Goal: Task Accomplishment & Management: Use online tool/utility

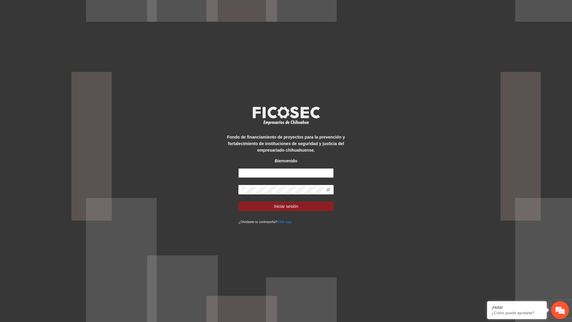
click at [281, 173] on input "text" at bounding box center [285, 173] width 95 height 10
type input "**********"
click at [238, 202] on button "Iniciar sesión" at bounding box center [285, 207] width 95 height 10
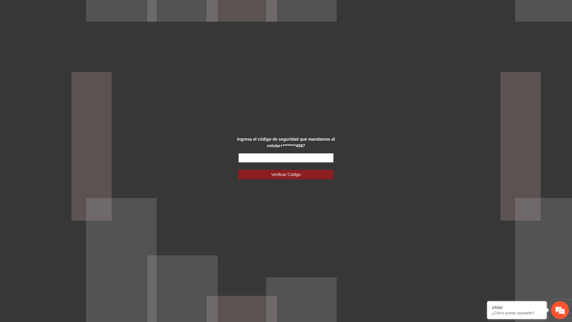
click at [281, 155] on input "text" at bounding box center [285, 158] width 95 height 10
type input "******"
click at [238, 170] on button "Verificar Código" at bounding box center [285, 175] width 95 height 10
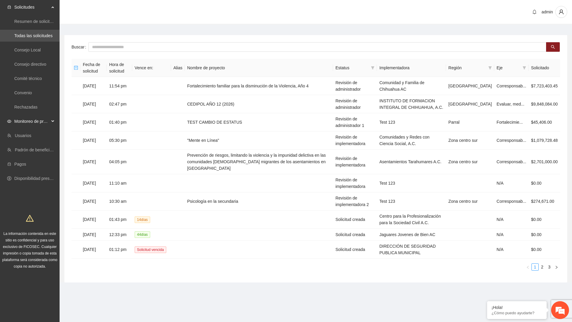
click at [26, 123] on span "Monitoreo de proyectos" at bounding box center [31, 122] width 35 height 12
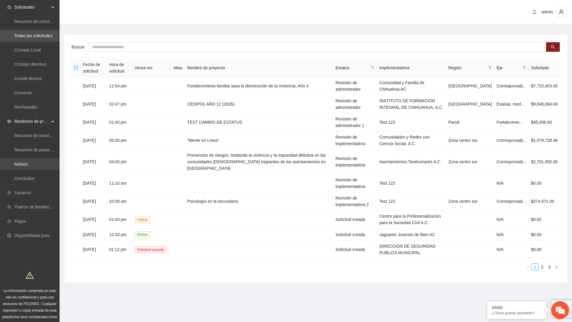
click at [28, 166] on link "Activos" at bounding box center [20, 164] width 13 height 5
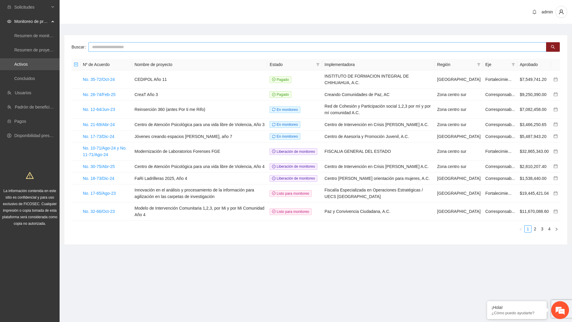
click at [317, 47] on input "text" at bounding box center [317, 47] width 458 height 10
paste input "**********"
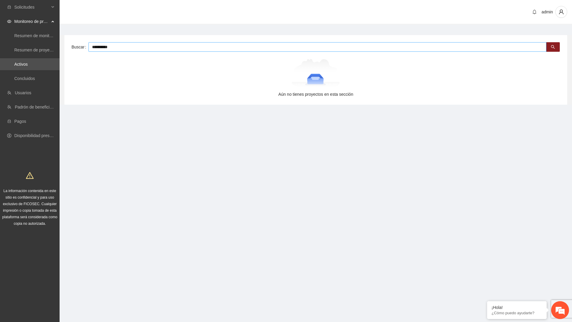
type input "**********"
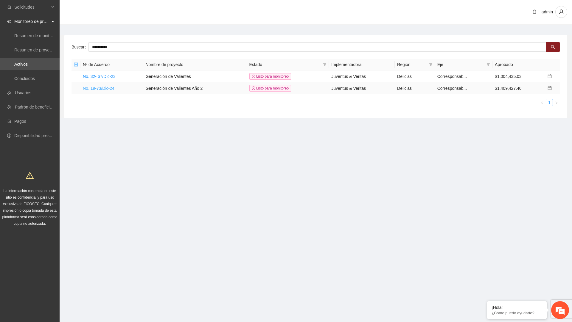
click at [112, 88] on link "No. 19-73/Dic-24" at bounding box center [99, 88] width 32 height 5
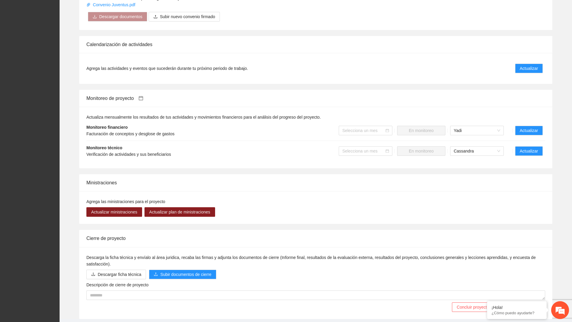
scroll to position [491, 0]
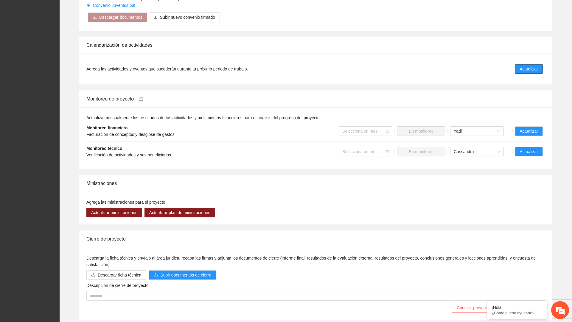
click at [533, 70] on button "Actualizar" at bounding box center [529, 69] width 28 height 10
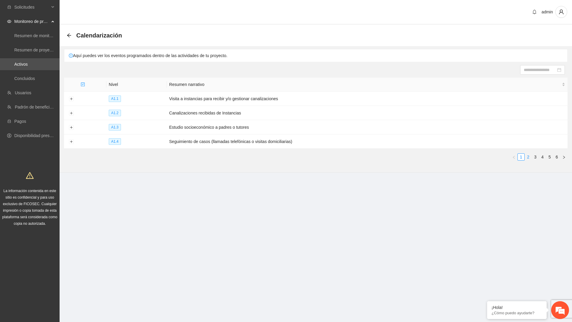
click at [528, 156] on link "2" at bounding box center [528, 157] width 7 height 7
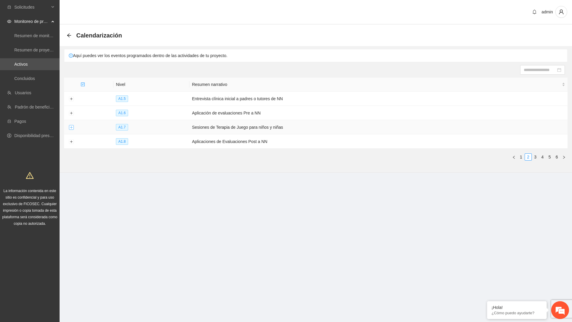
click at [70, 125] on button "Expand row" at bounding box center [71, 127] width 5 height 5
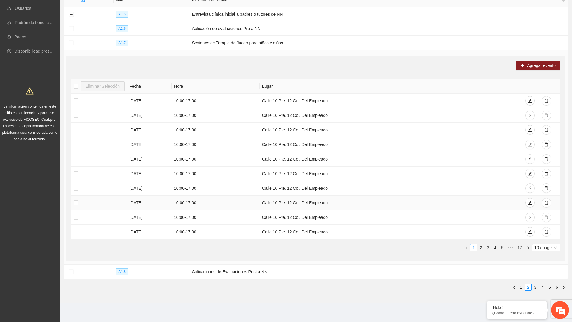
scroll to position [84, 0]
click at [480, 246] on link "2" at bounding box center [480, 248] width 7 height 7
click at [484, 247] on link "3" at bounding box center [487, 248] width 7 height 7
click at [494, 245] on link "4" at bounding box center [494, 248] width 7 height 7
click at [499, 246] on link "6" at bounding box center [502, 248] width 7 height 7
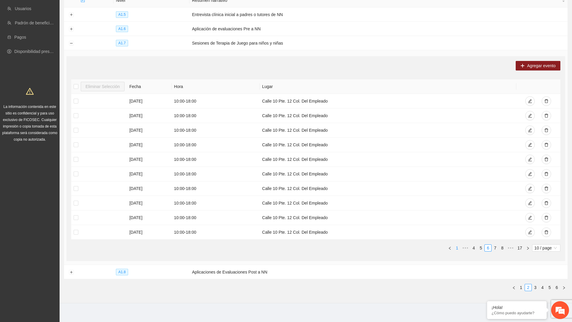
click at [457, 246] on link "1" at bounding box center [456, 248] width 7 height 7
click at [478, 246] on link "2" at bounding box center [480, 249] width 7 height 7
click at [488, 247] on link "3" at bounding box center [487, 249] width 7 height 7
click at [492, 247] on link "4" at bounding box center [494, 249] width 7 height 7
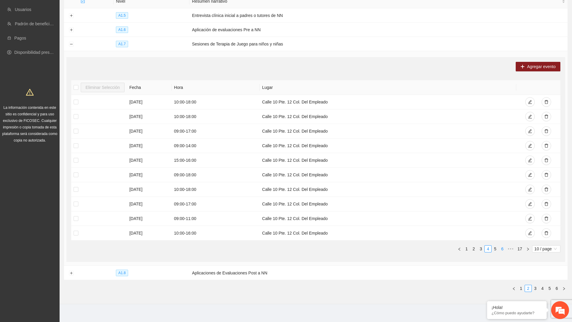
click at [503, 246] on link "6" at bounding box center [502, 249] width 7 height 7
click at [519, 248] on link "17" at bounding box center [519, 249] width 8 height 7
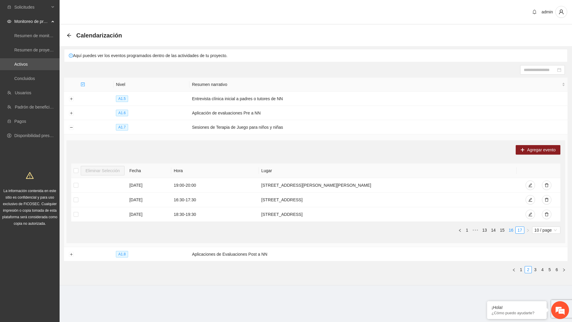
click at [510, 228] on link "16" at bounding box center [510, 230] width 8 height 7
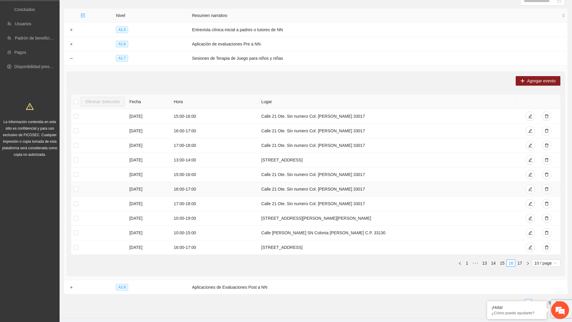
scroll to position [78, 0]
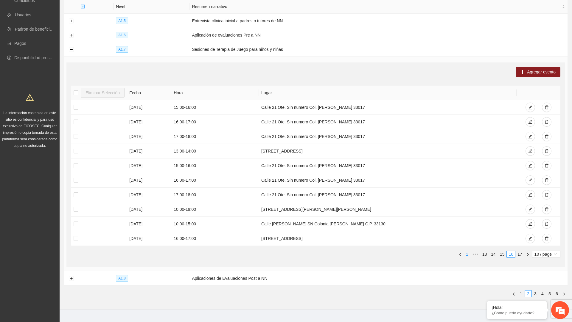
click at [464, 253] on link "1" at bounding box center [467, 254] width 7 height 7
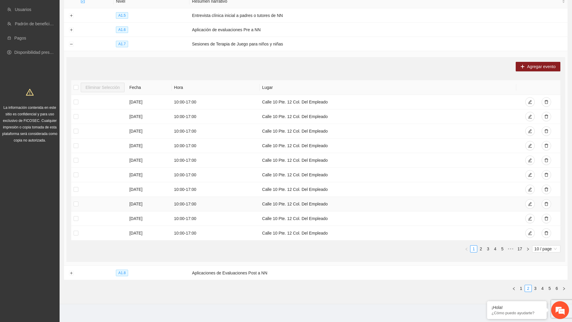
scroll to position [86, 0]
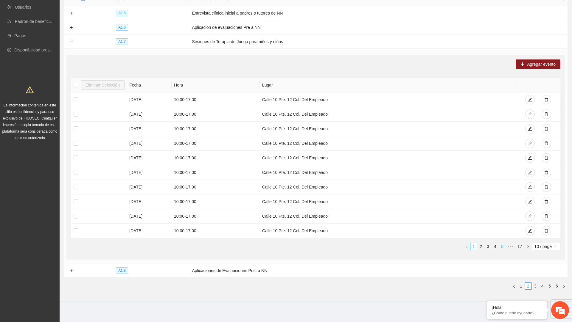
click at [500, 244] on link "5" at bounding box center [502, 247] width 7 height 7
drag, startPoint x: 127, startPoint y: 114, endPoint x: 215, endPoint y: 115, distance: 87.8
click at [215, 115] on tr "16/06/2025 10:00 - 18:00 Calle 10 Pte. 12 Col. Del Empleado" at bounding box center [315, 114] width 489 height 15
click at [481, 244] on link "4" at bounding box center [480, 247] width 7 height 7
click at [480, 246] on link "3" at bounding box center [480, 247] width 7 height 7
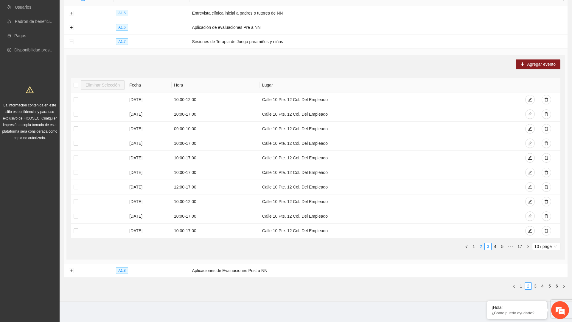
click at [477, 246] on link "2" at bounding box center [480, 247] width 7 height 7
click at [486, 245] on link "3" at bounding box center [487, 247] width 7 height 7
click at [497, 245] on link "4" at bounding box center [494, 247] width 7 height 7
click at [495, 245] on link "5" at bounding box center [494, 247] width 7 height 7
click at [496, 245] on link "6" at bounding box center [494, 247] width 7 height 7
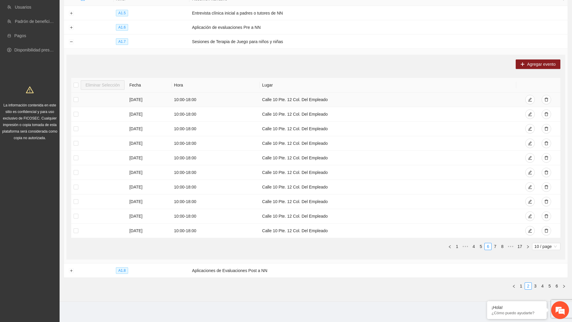
click at [186, 99] on td "10:00 - 18:00" at bounding box center [215, 100] width 88 height 15
click at [187, 99] on td "10:00 - 18:00" at bounding box center [215, 100] width 88 height 15
drag, startPoint x: 130, startPoint y: 98, endPoint x: 161, endPoint y: 98, distance: 30.4
click at [161, 98] on td "30/05/2025" at bounding box center [149, 100] width 45 height 15
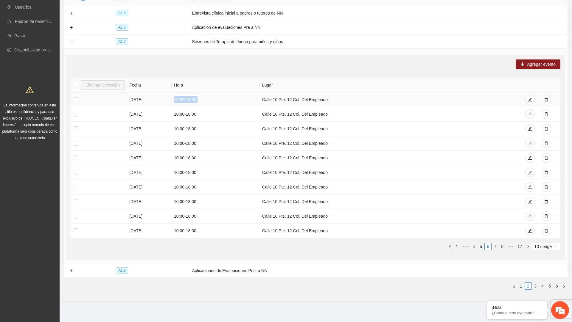
copy td "30/05/2025"
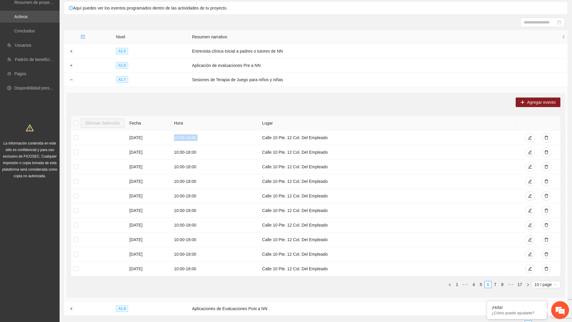
scroll to position [87, 0]
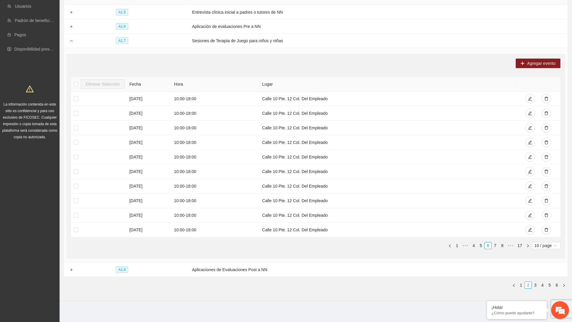
click at [140, 80] on th "Fecha" at bounding box center [149, 84] width 45 height 15
click at [495, 244] on link "7" at bounding box center [494, 246] width 7 height 7
click at [495, 244] on link "8" at bounding box center [494, 246] width 7 height 7
click at [494, 244] on link "9" at bounding box center [493, 246] width 7 height 7
click at [497, 244] on link "11" at bounding box center [501, 246] width 8 height 7
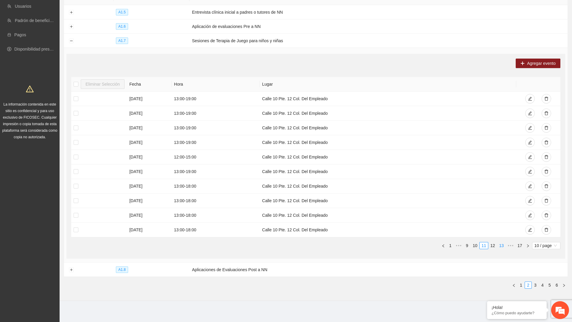
click at [497, 244] on link "13" at bounding box center [501, 246] width 8 height 7
click at [500, 244] on link "15" at bounding box center [501, 246] width 8 height 7
click at [516, 244] on link "17" at bounding box center [519, 246] width 8 height 7
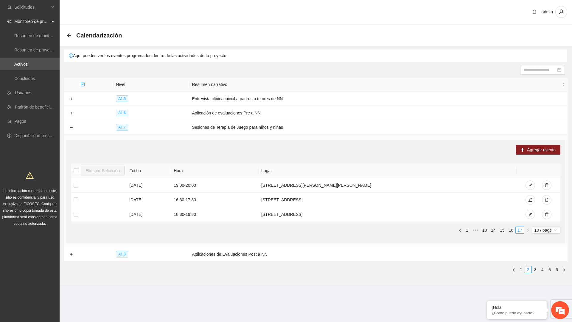
scroll to position [0, 0]
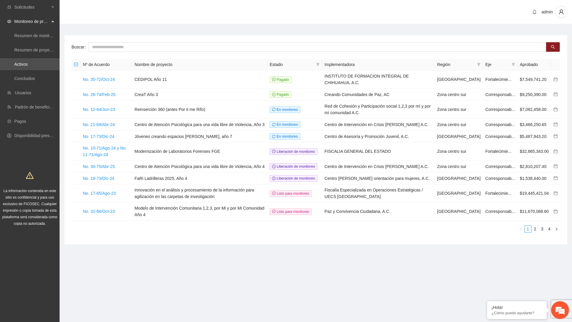
click at [310, 41] on div "Buscar Nº de Acuerdo Nombre de proyecto Estado Implementadora Región Eje Aproba…" at bounding box center [315, 140] width 503 height 210
click at [298, 55] on div "Buscar Nº de Acuerdo Nombre de proyecto Estado Implementadora Región Eje Aproba…" at bounding box center [315, 140] width 503 height 210
click at [298, 45] on input "text" at bounding box center [317, 47] width 458 height 10
type input "**********"
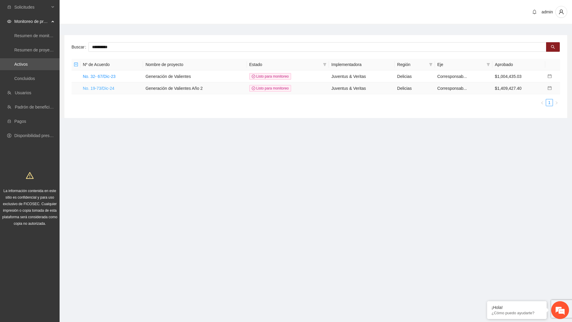
click at [110, 86] on link "No. 19-73/Dic-24" at bounding box center [99, 88] width 32 height 5
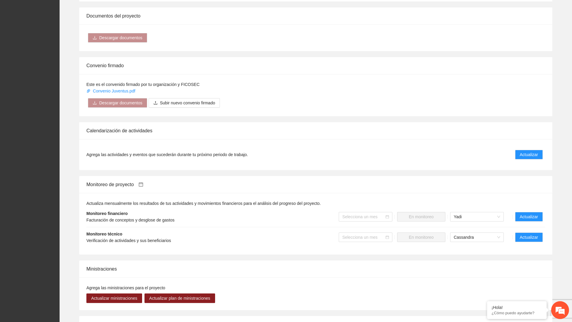
scroll to position [504, 0]
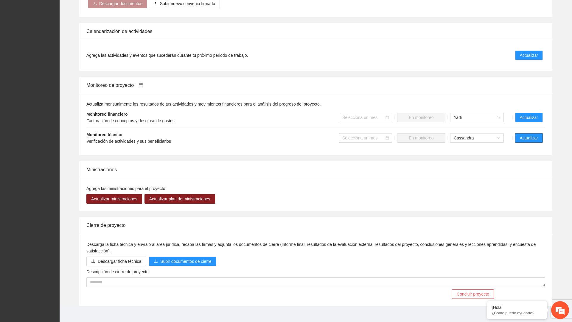
click at [517, 140] on button "Actualizar" at bounding box center [529, 138] width 28 height 10
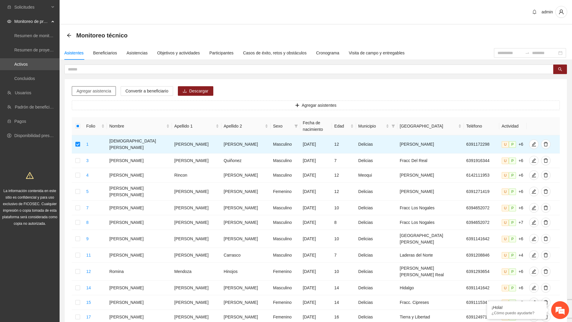
click at [104, 88] on span "Agregar asistencia" at bounding box center [94, 91] width 35 height 7
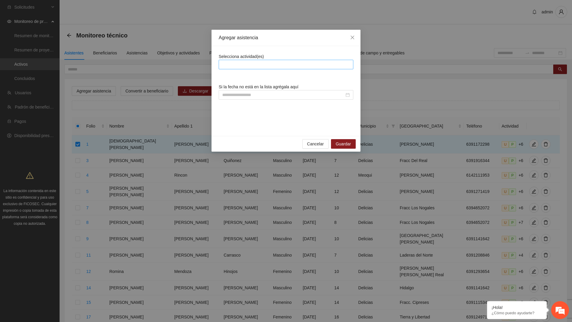
click at [236, 61] on div at bounding box center [286, 64] width 132 height 7
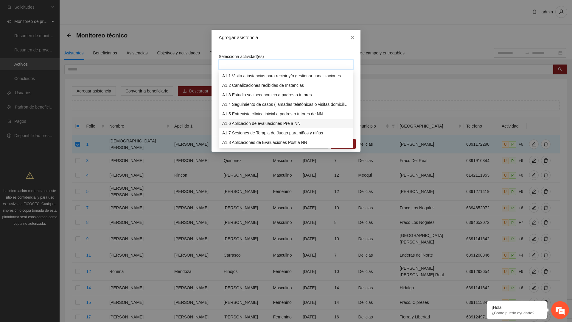
scroll to position [5, 0]
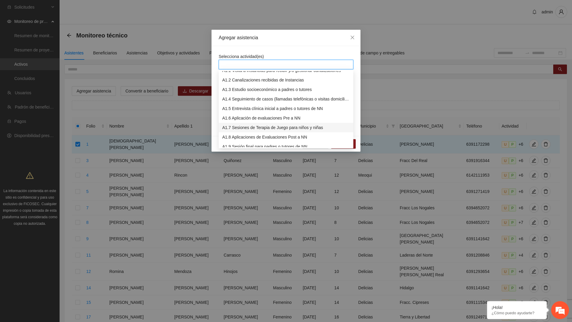
click at [237, 127] on div "A1.7 Sesiones de Terapia de Juego para niños y niñas" at bounding box center [285, 127] width 127 height 7
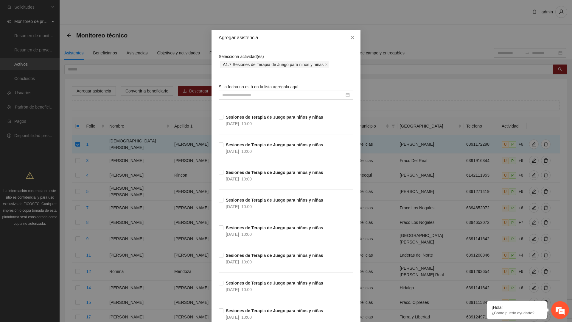
click at [255, 161] on div "Sesiones de Terapia de Juego para niños y niñas 28/08/2025 10:00" at bounding box center [286, 156] width 135 height 28
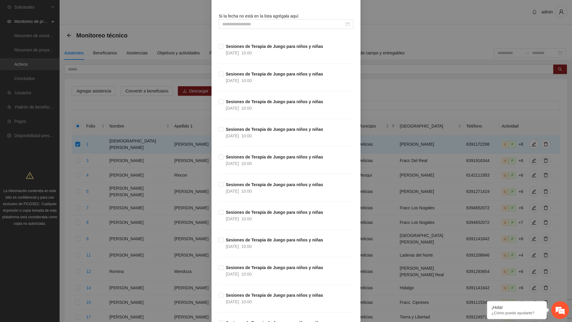
scroll to position [0, 0]
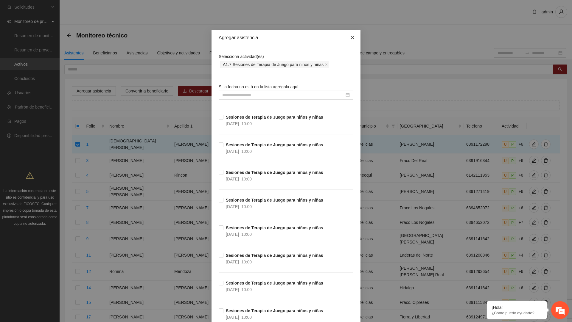
click at [352, 36] on icon "close" at bounding box center [352, 37] width 5 height 5
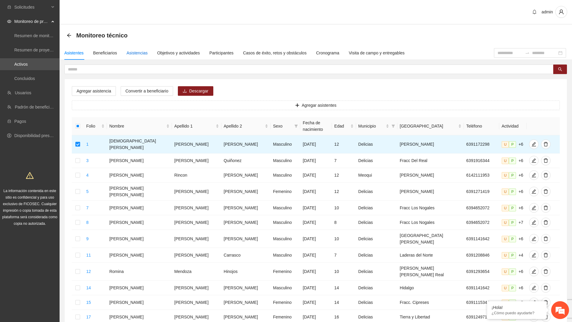
click at [139, 52] on div "Asistencias" at bounding box center [137, 53] width 21 height 7
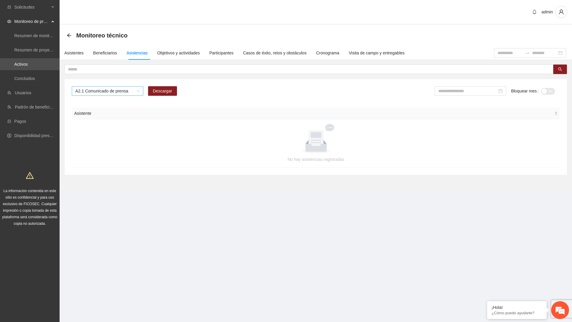
click at [127, 91] on span "A2.1 Comunicado de prensa" at bounding box center [107, 91] width 64 height 9
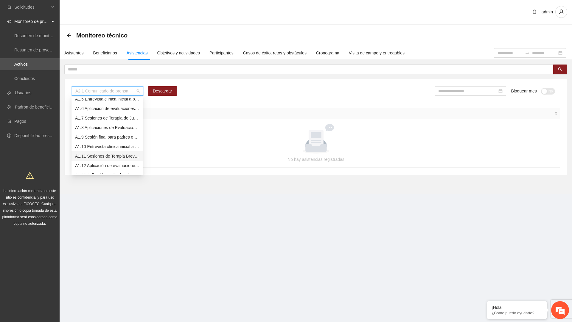
scroll to position [37, 0]
click at [115, 124] on div "A1.7 Sesiones de Terapia de Juego para niños y niñas" at bounding box center [107, 123] width 64 height 7
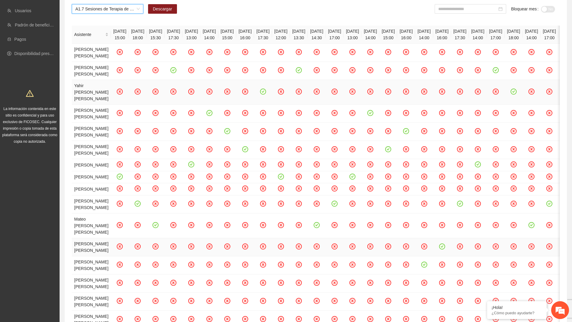
scroll to position [0, 0]
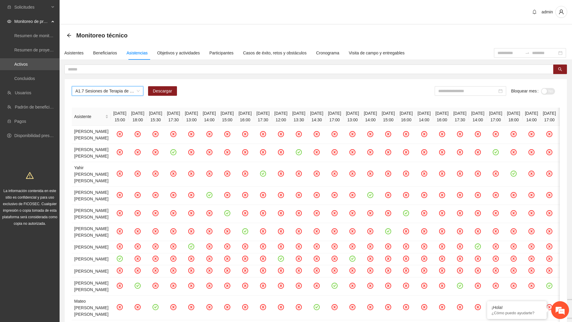
click at [132, 93] on span "A1.7 Sesiones de Terapia de Juego para niños y niñas" at bounding box center [107, 91] width 64 height 9
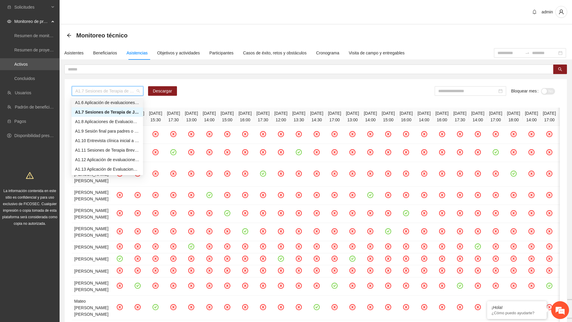
scroll to position [50, 0]
click at [241, 93] on div "A1.7 Sesiones de Terapia de Juego para niños y niñas A1.7 Sesiones de Terapia d…" at bounding box center [316, 93] width 488 height 14
